Goal: Task Accomplishment & Management: Manage account settings

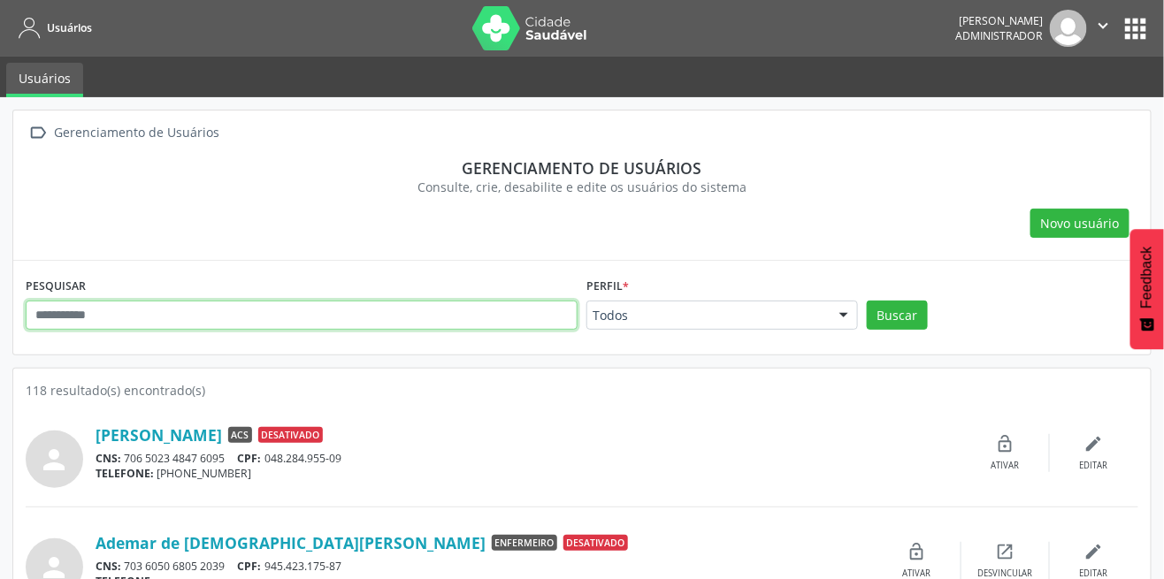
click at [386, 309] on input "text" at bounding box center [302, 316] width 552 height 30
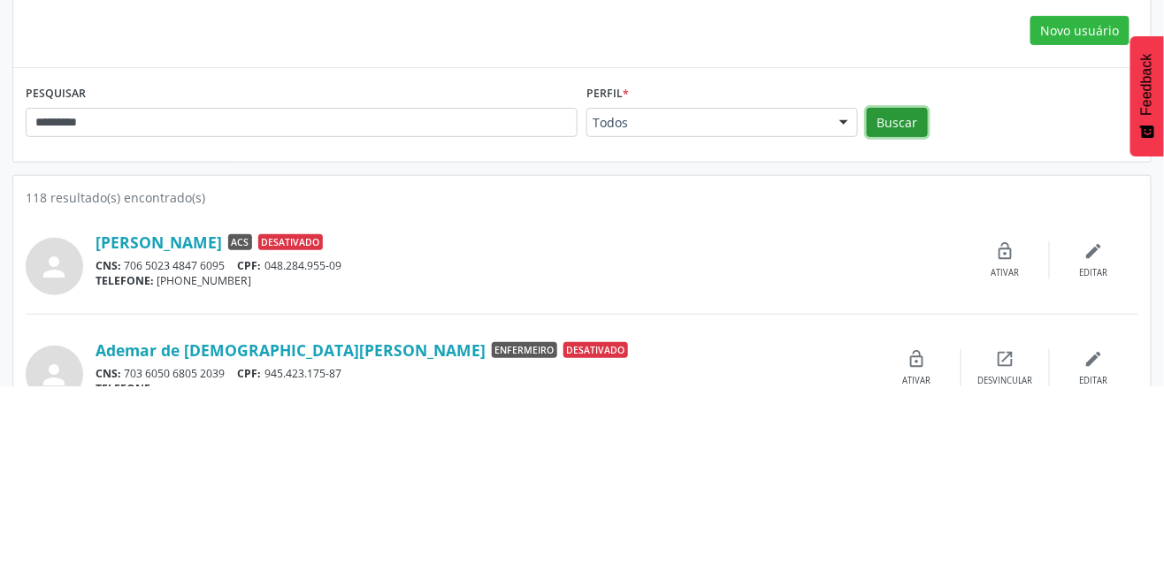
click at [896, 311] on button "Buscar" at bounding box center [897, 316] width 61 height 30
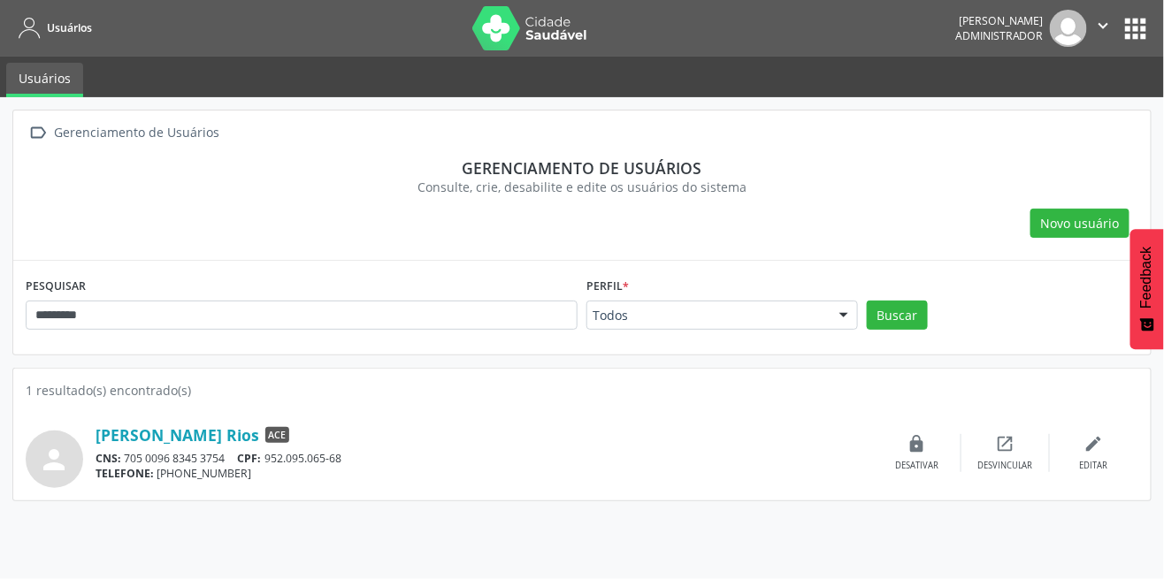
click at [899, 456] on div "lock Desativar" at bounding box center [917, 453] width 88 height 38
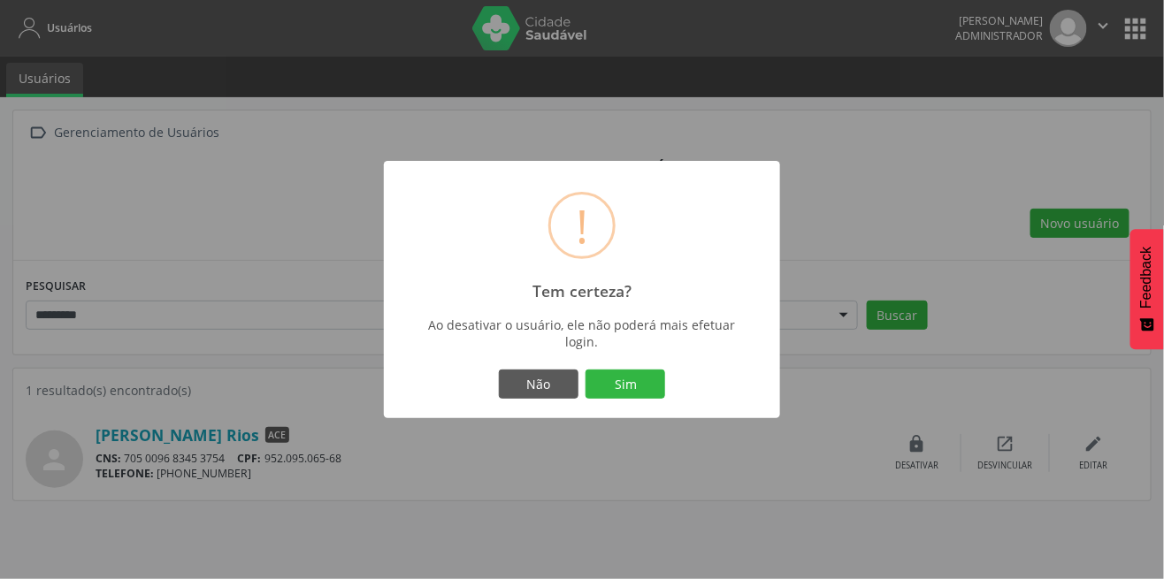
click at [614, 386] on button "Sim" at bounding box center [625, 385] width 80 height 30
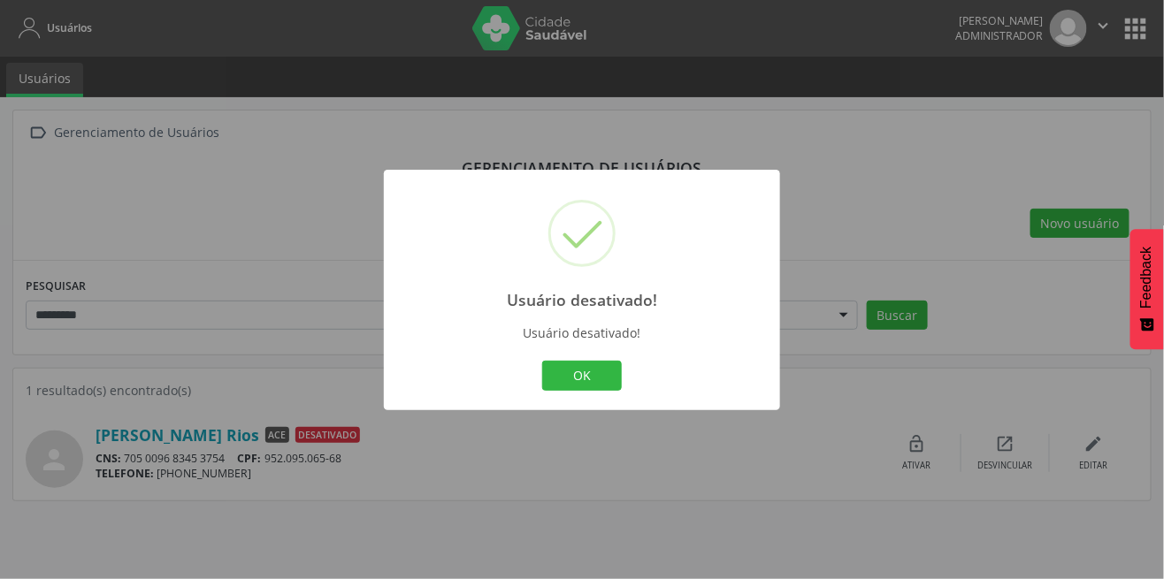
click at [574, 383] on button "OK" at bounding box center [582, 376] width 80 height 30
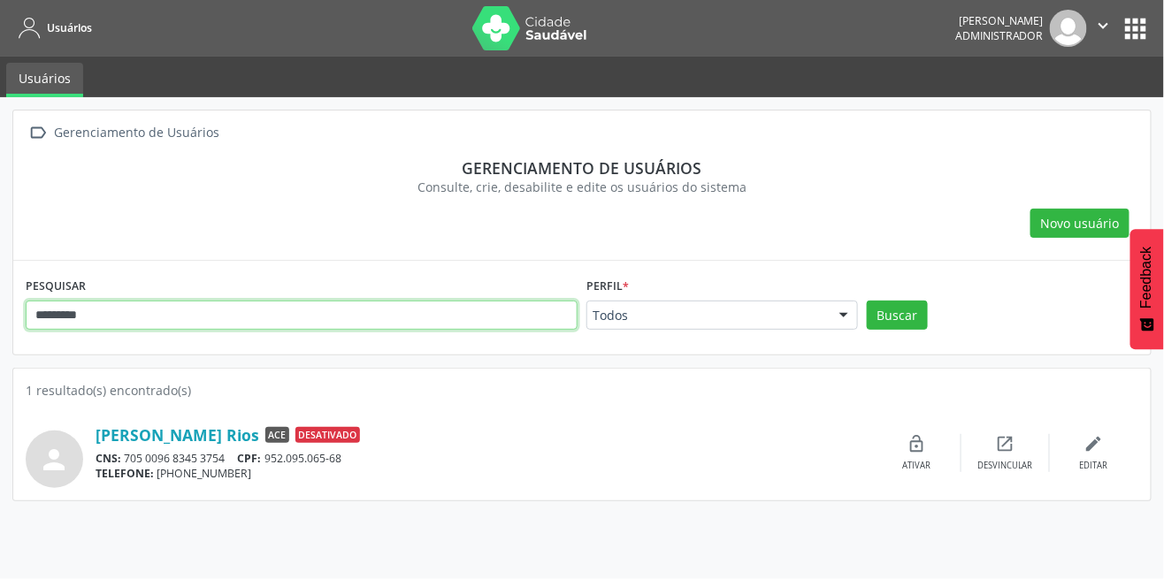
click at [302, 313] on input "*********" at bounding box center [302, 316] width 552 height 30
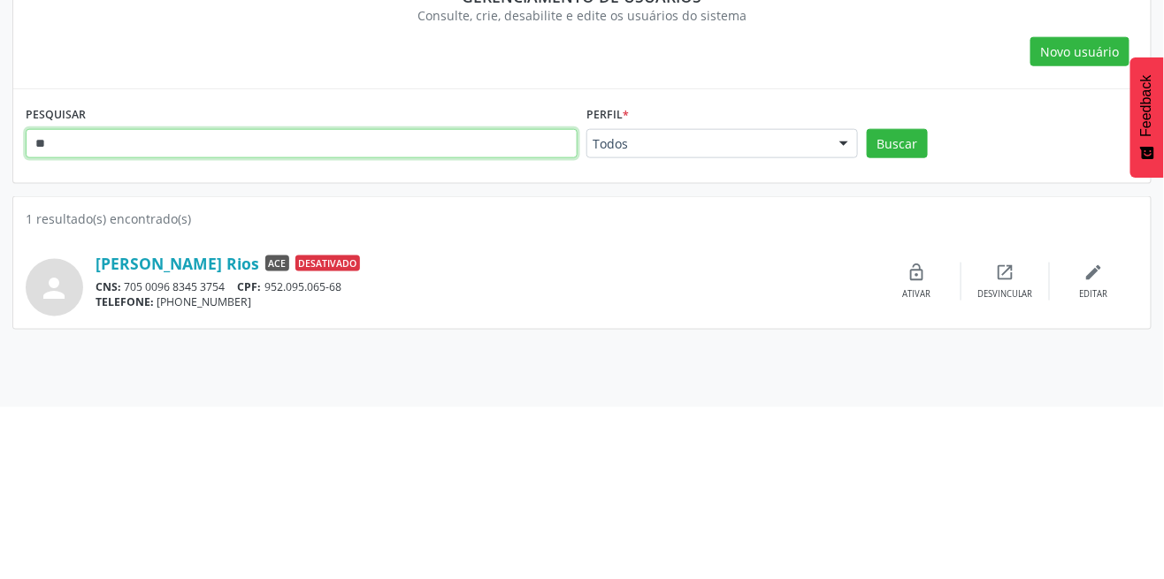
type input "*"
type input "****"
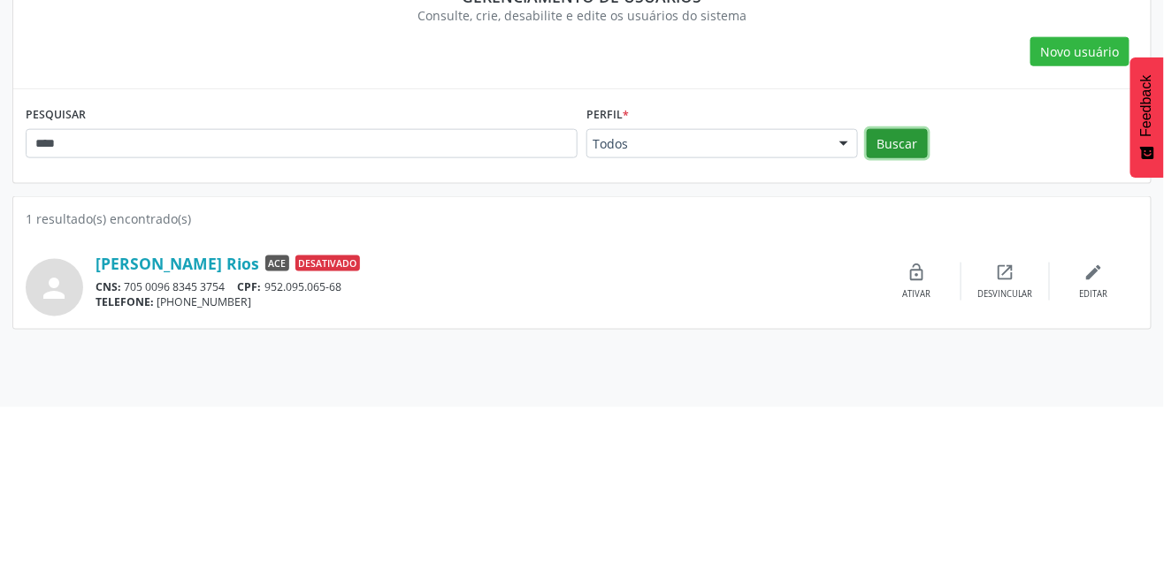
click at [905, 310] on button "Buscar" at bounding box center [897, 316] width 61 height 30
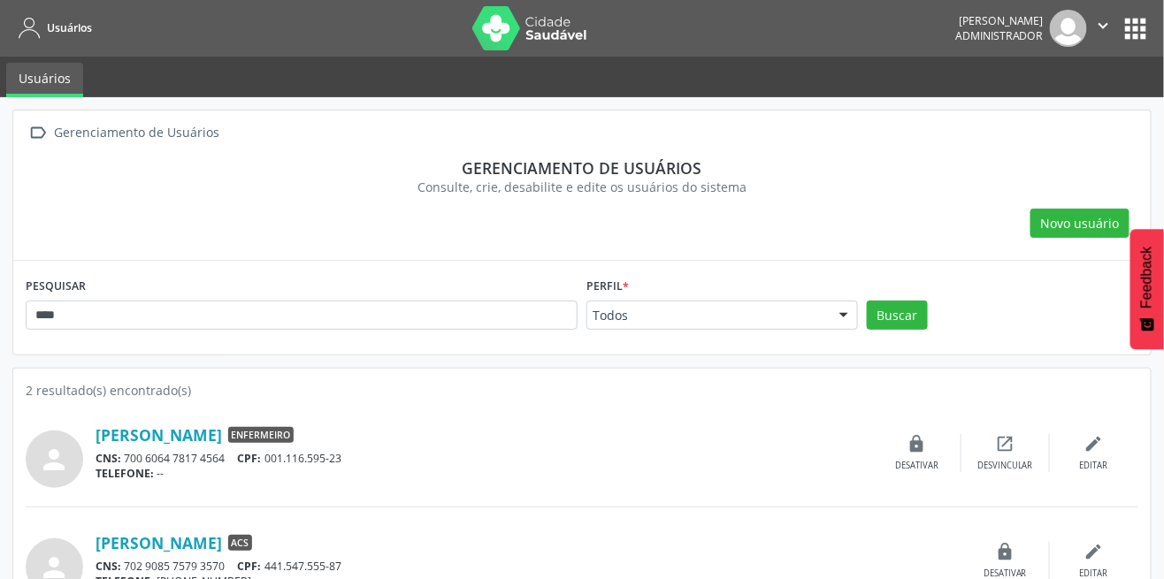
scroll to position [40, 0]
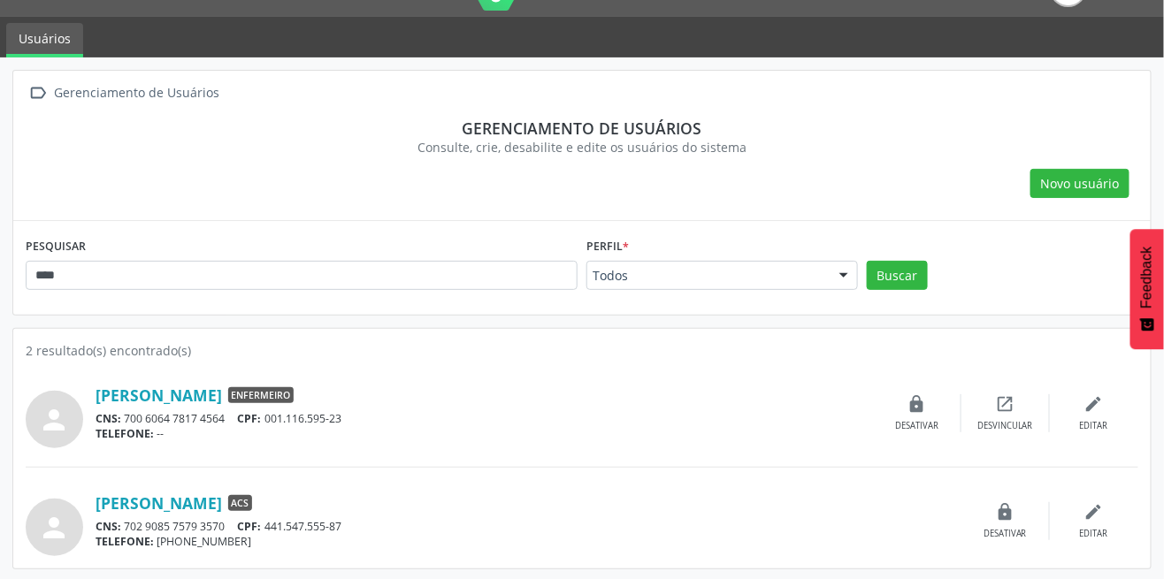
click at [1002, 521] on div "lock Desativar" at bounding box center [1005, 521] width 88 height 38
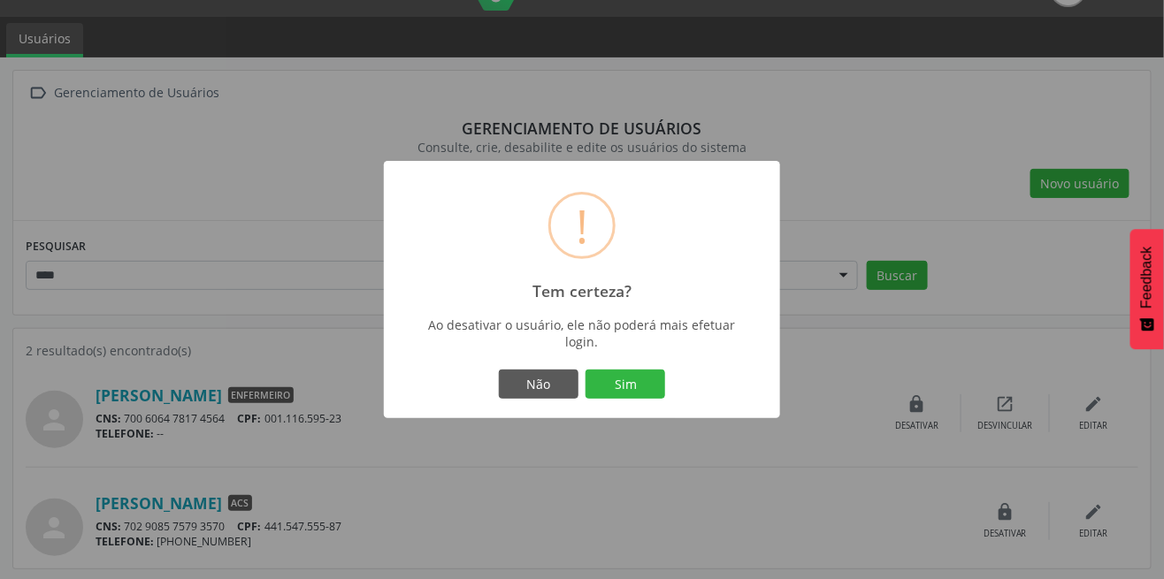
click at [626, 383] on button "Sim" at bounding box center [625, 385] width 80 height 30
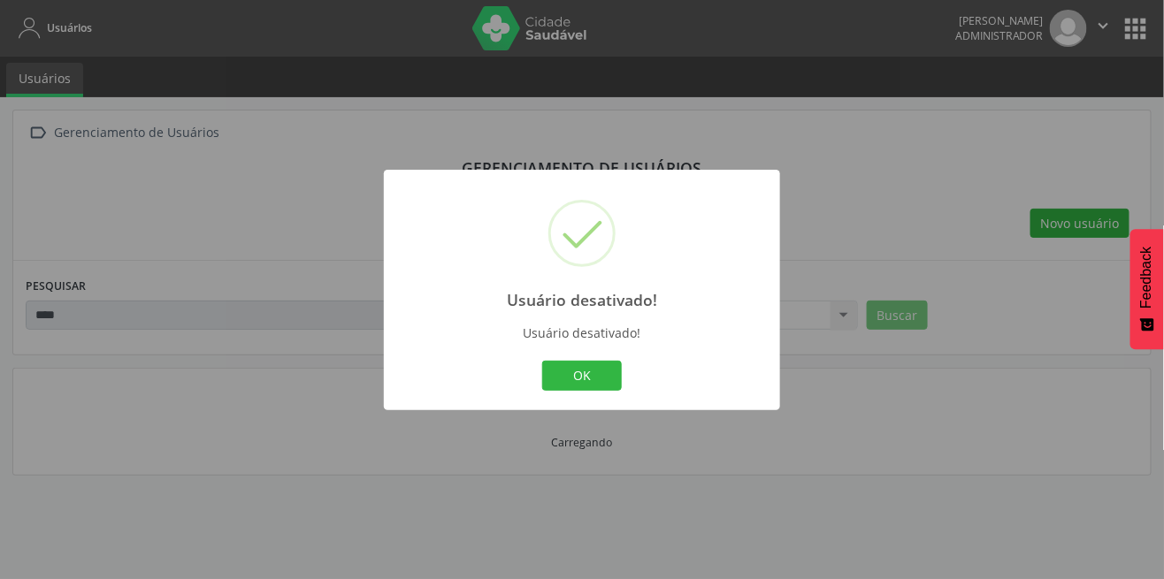
scroll to position [0, 0]
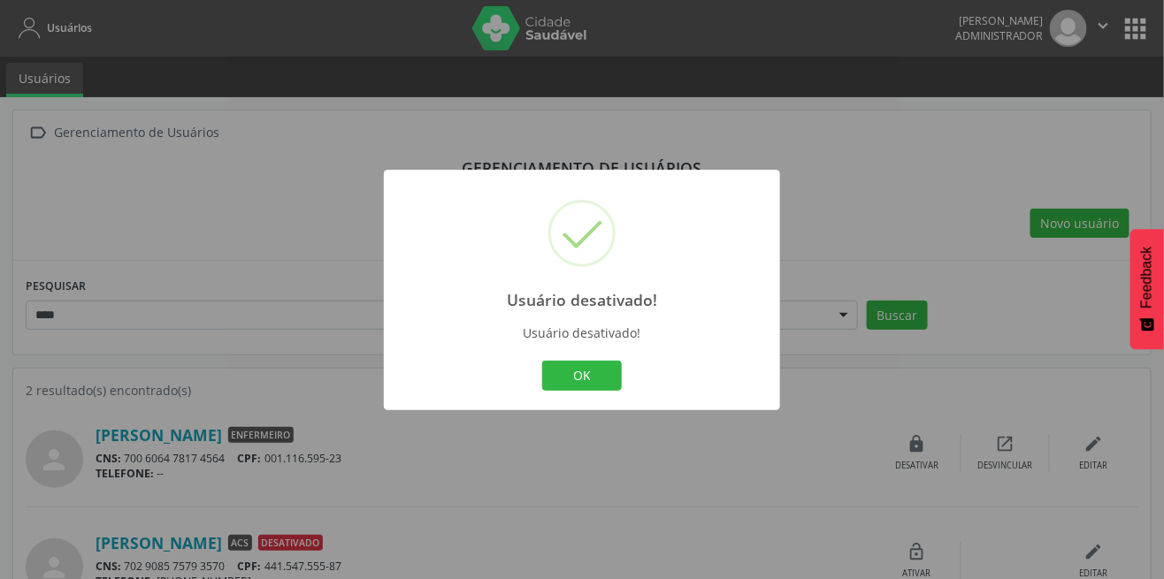
click at [576, 389] on button "OK" at bounding box center [582, 376] width 80 height 30
